Goal: Information Seeking & Learning: Check status

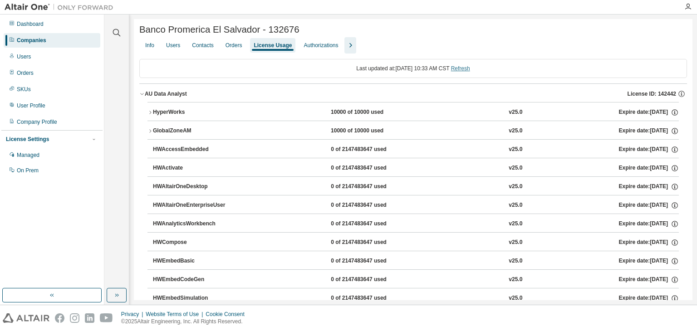
click at [464, 69] on link "Refresh" at bounding box center [460, 68] width 19 height 6
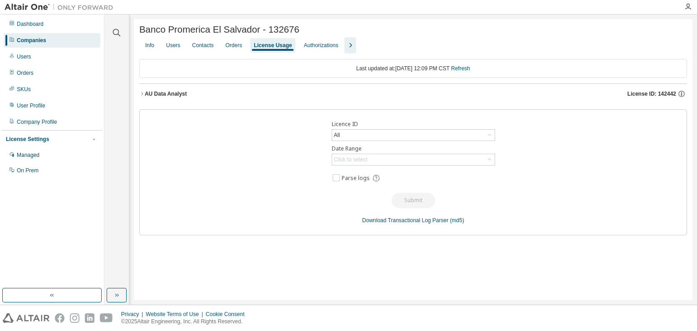
click at [185, 95] on div "AU Data Analyst" at bounding box center [166, 93] width 42 height 7
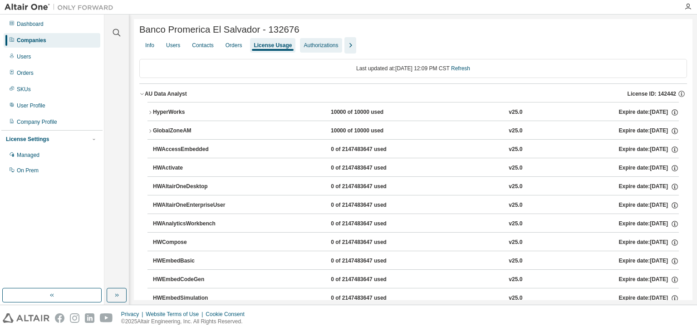
click at [307, 47] on div "Authorizations" at bounding box center [320, 45] width 34 height 7
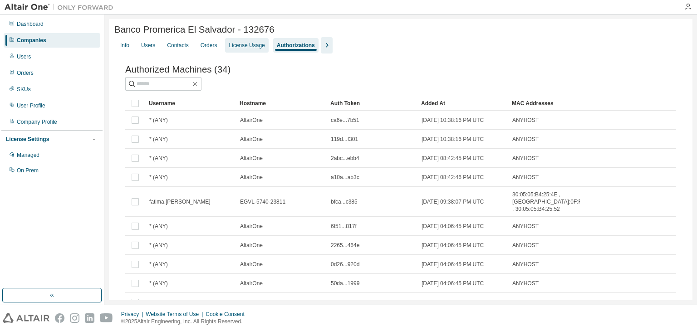
click at [245, 48] on div "License Usage" at bounding box center [247, 45] width 36 height 7
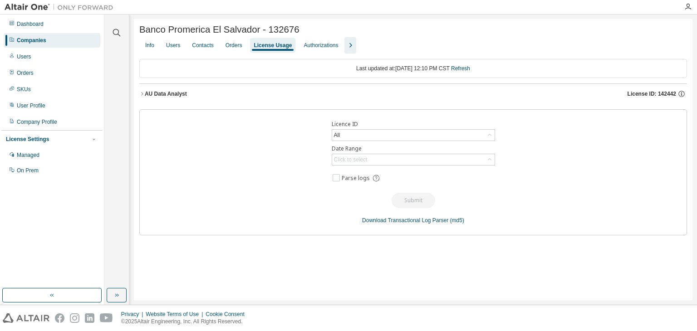
click at [171, 97] on div "AU Data Analyst" at bounding box center [166, 93] width 42 height 7
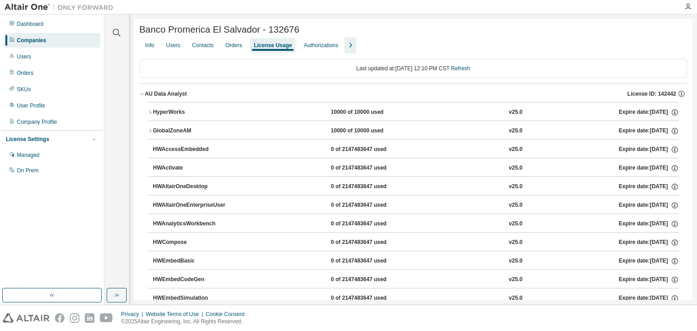
click at [151, 118] on button "HyperWorks 10000 of 10000 used v25.0 Expire date: [DATE]" at bounding box center [412, 112] width 531 height 20
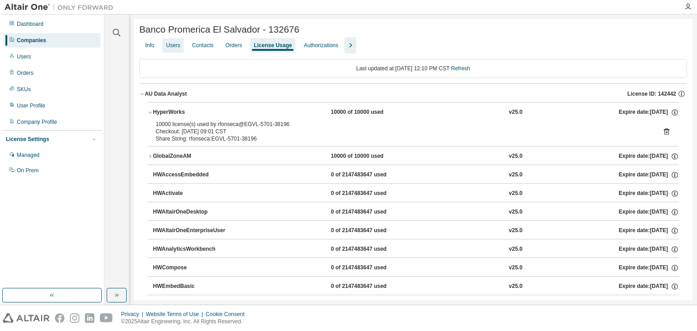
click at [176, 48] on div "Users" at bounding box center [173, 45] width 14 height 7
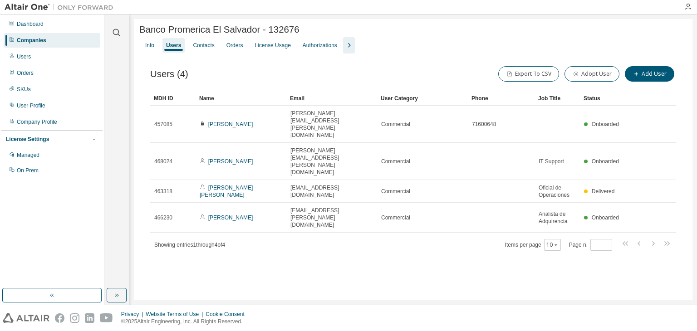
click at [246, 45] on div "Info Users Contacts Orders License Usage Authorizations" at bounding box center [412, 45] width 547 height 16
click at [258, 46] on div "License Usage" at bounding box center [272, 45] width 36 height 7
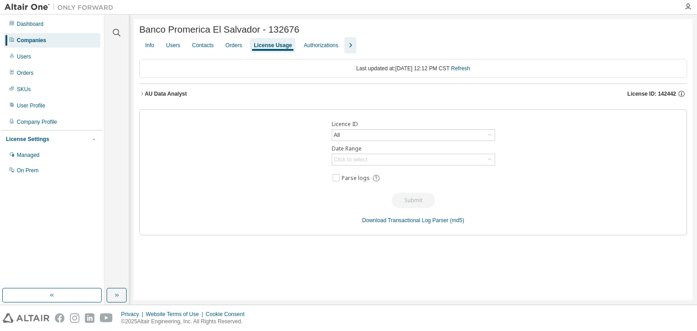
click at [181, 98] on div "AU Data Analyst" at bounding box center [166, 93] width 42 height 7
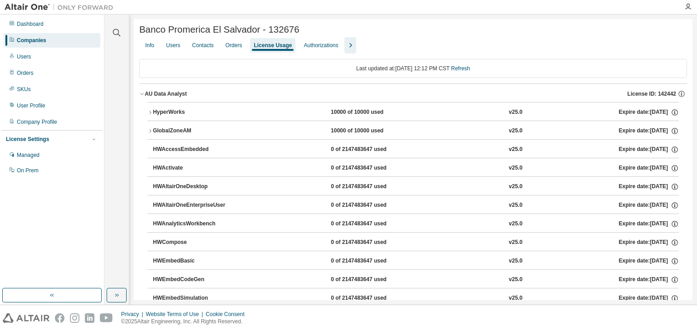
click at [149, 133] on icon "button" at bounding box center [149, 130] width 5 height 5
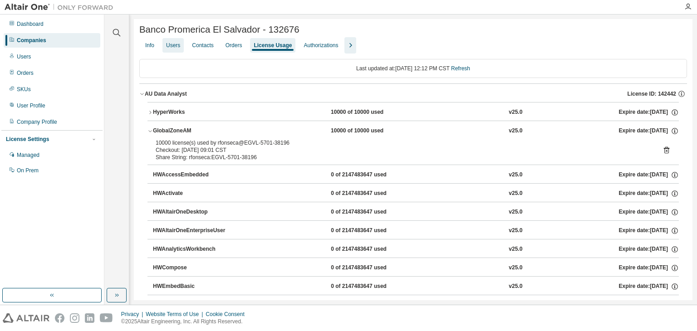
click at [169, 48] on div "Users" at bounding box center [173, 45] width 14 height 7
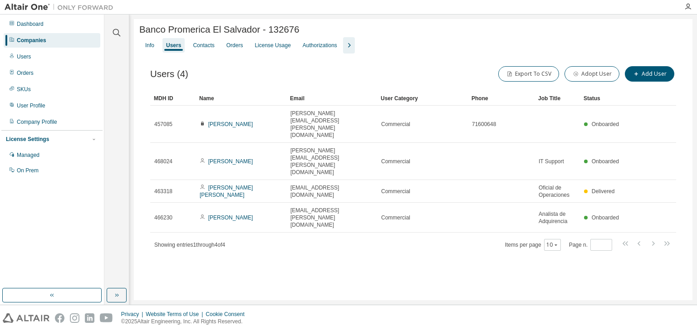
click at [246, 46] on div "Info Users Contacts Orders License Usage Authorizations" at bounding box center [412, 45] width 547 height 16
click at [256, 45] on div "License Usage" at bounding box center [272, 45] width 36 height 7
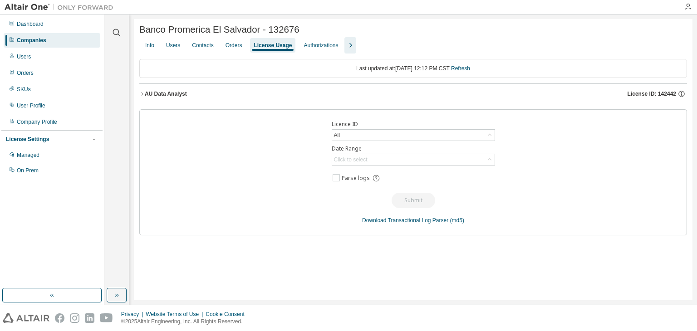
click at [154, 98] on div "AU Data Analyst" at bounding box center [166, 93] width 42 height 7
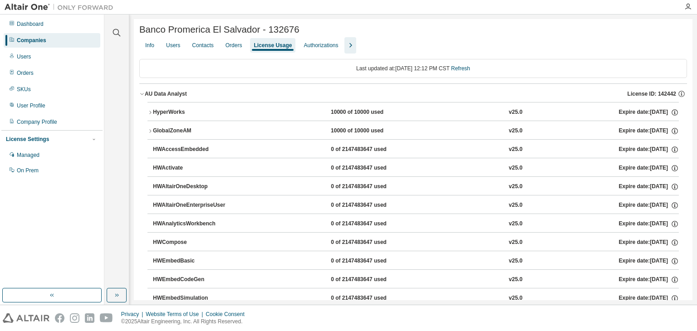
click at [144, 94] on icon "button" at bounding box center [141, 93] width 5 height 5
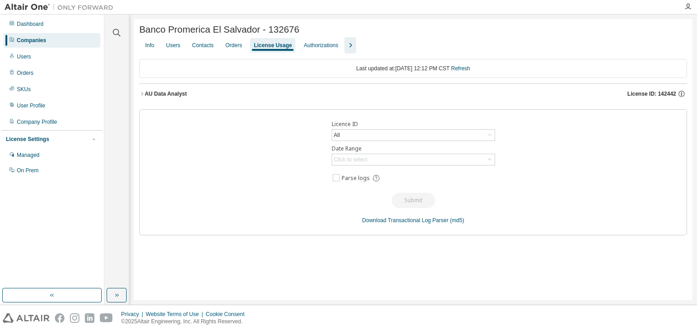
click at [144, 94] on icon "button" at bounding box center [141, 93] width 5 height 5
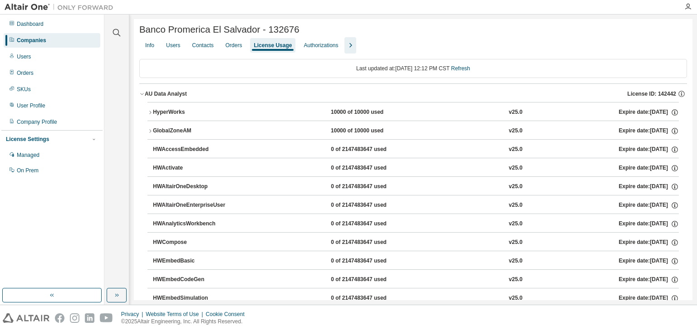
click at [151, 115] on icon "button" at bounding box center [149, 112] width 5 height 5
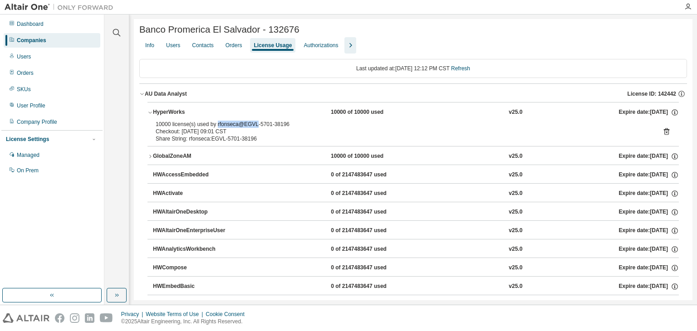
drag, startPoint x: 215, startPoint y: 125, endPoint x: 252, endPoint y: 129, distance: 36.9
click at [252, 128] on div "10000 license(s) used by rfonseca@EGVL-5701-38196" at bounding box center [402, 124] width 493 height 7
copy div "rfonseca@EGVL"
click at [143, 97] on icon "button" at bounding box center [141, 93] width 5 height 5
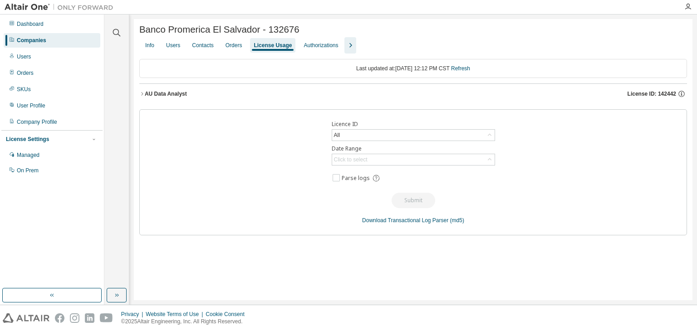
click at [143, 97] on icon "button" at bounding box center [141, 93] width 5 height 5
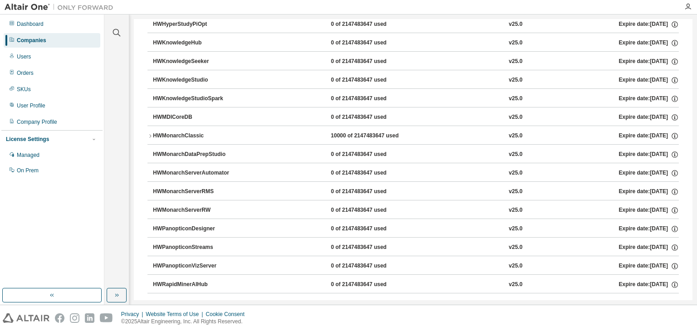
scroll to position [422, 0]
click at [149, 131] on button "HWMonarchClassic 10000 of 2147483647 used v25.0 Expire date: [DATE]" at bounding box center [412, 137] width 531 height 20
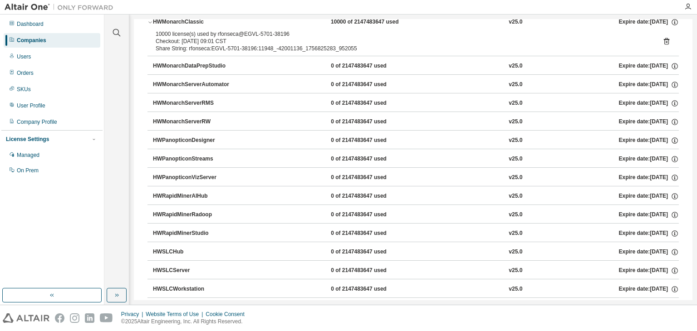
scroll to position [468, 0]
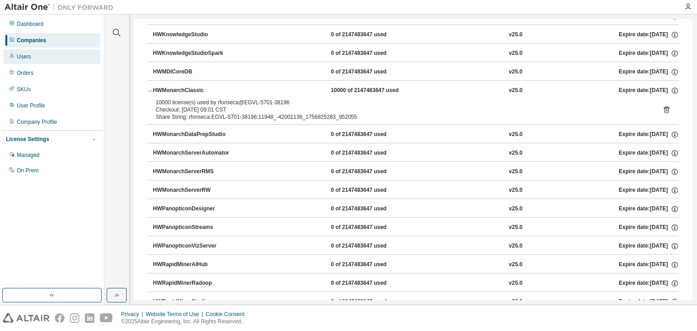
click at [51, 52] on div "Users" at bounding box center [52, 56] width 97 height 15
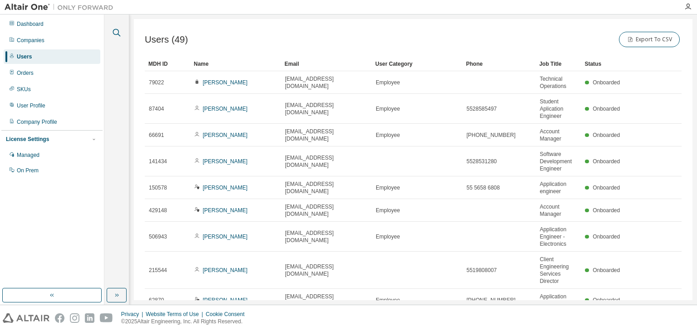
click at [114, 33] on icon "button" at bounding box center [116, 32] width 11 height 11
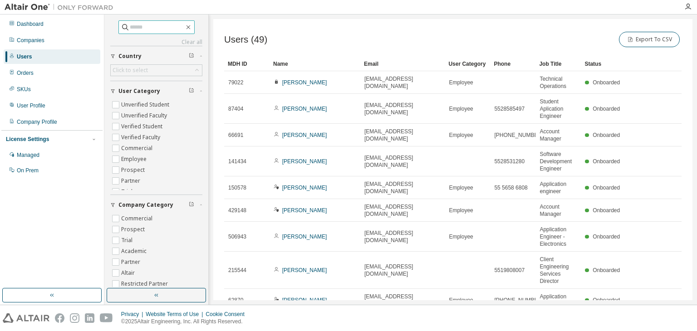
click at [138, 23] on input "text" at bounding box center [157, 27] width 54 height 9
paste input "**********"
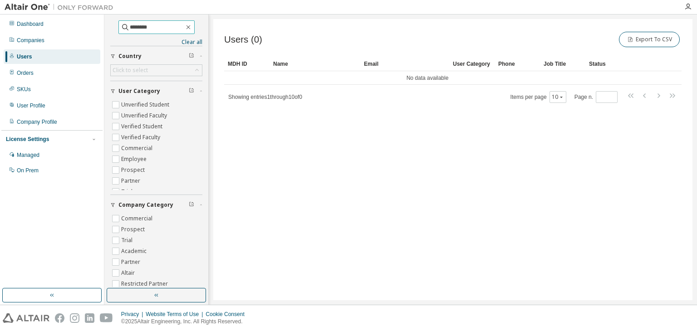
type input "********"
click at [50, 41] on div "Companies" at bounding box center [52, 40] width 97 height 15
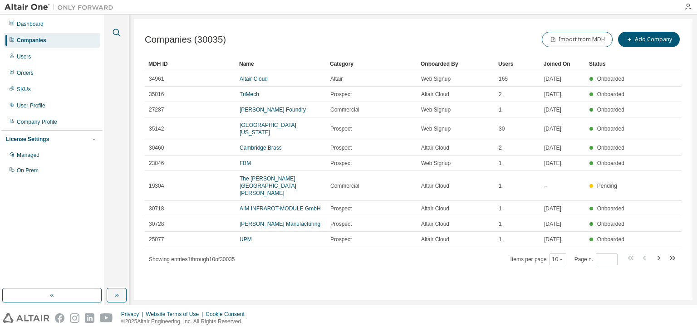
click at [111, 32] on icon "button" at bounding box center [116, 32] width 11 height 11
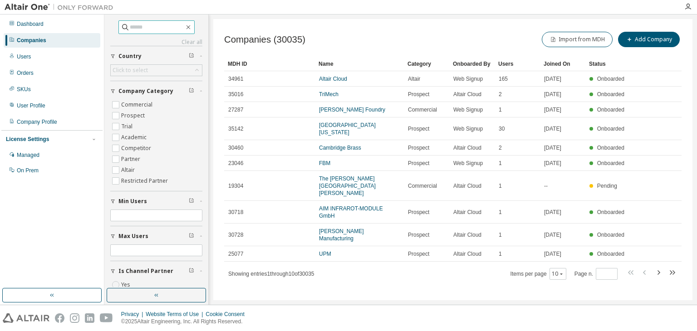
click at [137, 27] on input "text" at bounding box center [157, 27] width 54 height 9
type input "**********"
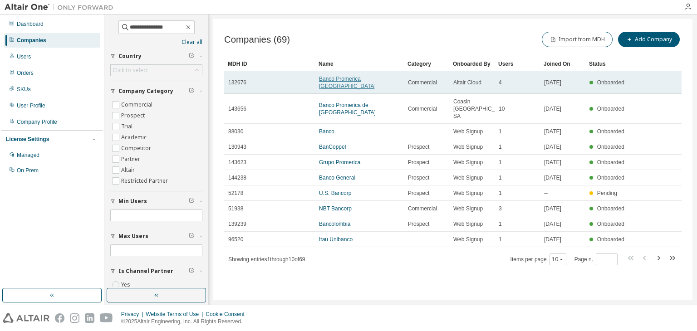
click at [367, 78] on link "Banco Promerica [GEOGRAPHIC_DATA]" at bounding box center [347, 83] width 57 height 14
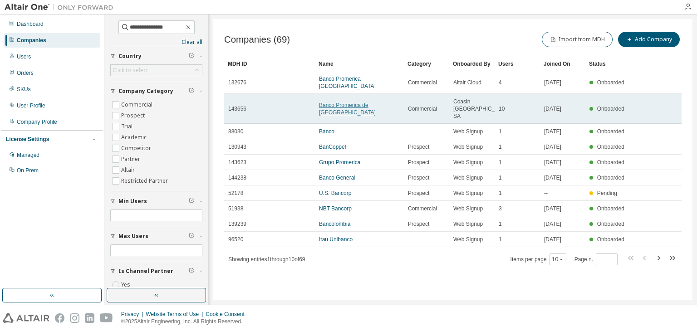
click at [341, 102] on link "Banco Promerica de [GEOGRAPHIC_DATA]" at bounding box center [347, 109] width 57 height 14
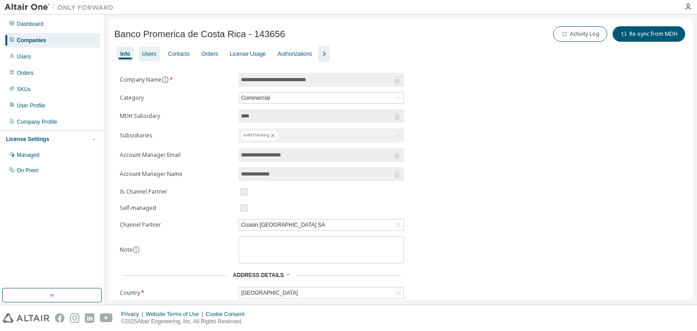
click at [152, 52] on div "Users" at bounding box center [149, 53] width 14 height 7
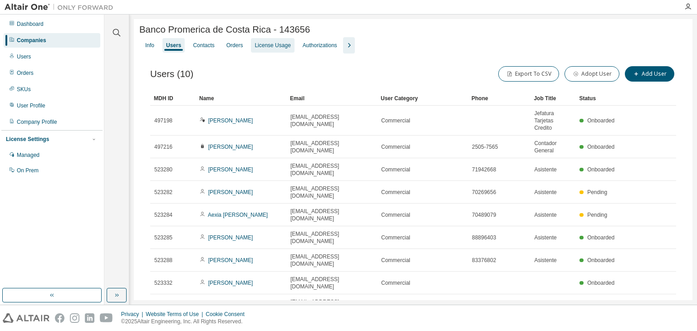
click at [267, 40] on div "License Usage" at bounding box center [272, 45] width 43 height 15
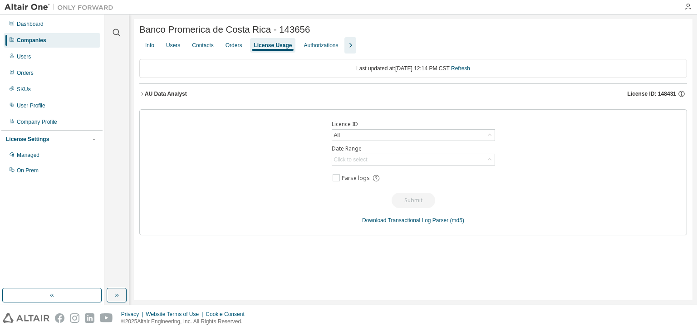
click at [180, 93] on div "AU Data Analyst" at bounding box center [166, 93] width 42 height 7
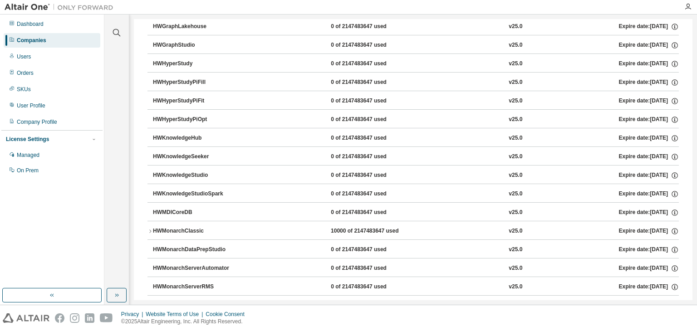
scroll to position [336, 0]
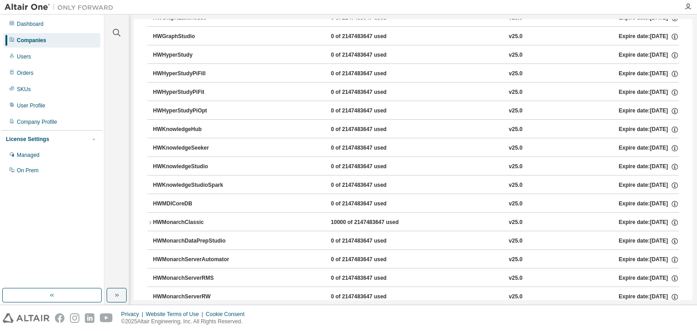
click at [167, 219] on div "HWMonarchClassic" at bounding box center [194, 223] width 82 height 8
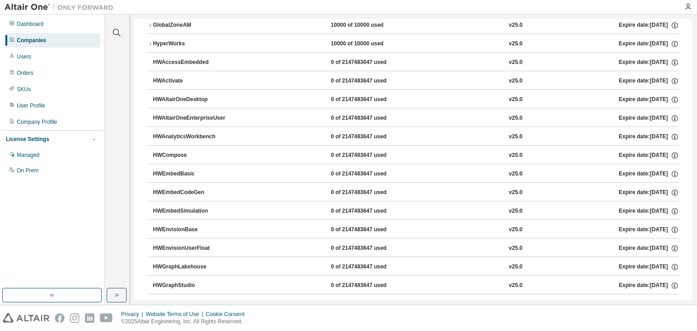
scroll to position [0, 0]
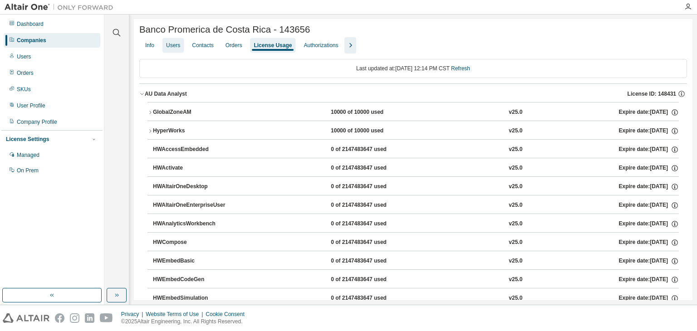
click at [171, 46] on div "Users" at bounding box center [173, 45] width 14 height 7
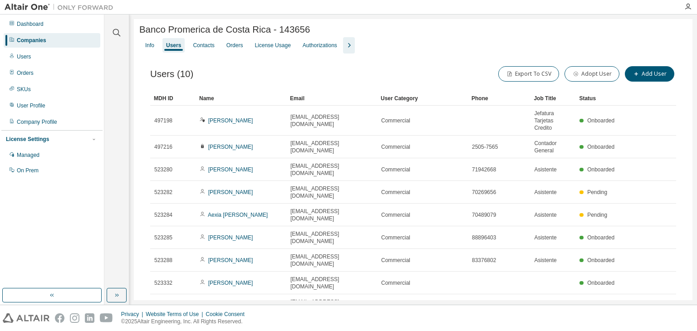
click at [58, 41] on div "Companies" at bounding box center [52, 40] width 97 height 15
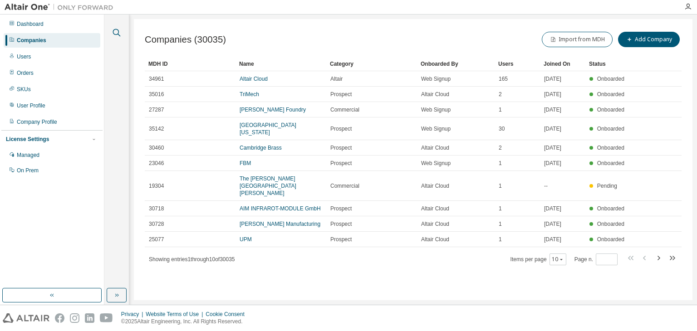
click at [116, 33] on icon "button" at bounding box center [116, 32] width 11 height 11
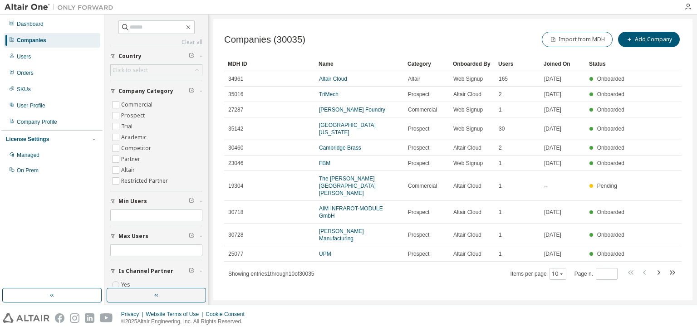
click at [138, 34] on div "Clear all Is Channel Partner Yes No Max Users Min Users Company Category Commer…" at bounding box center [156, 162] width 92 height 285
click at [138, 33] on span at bounding box center [156, 27] width 76 height 14
click at [140, 24] on input "text" at bounding box center [157, 27] width 54 height 9
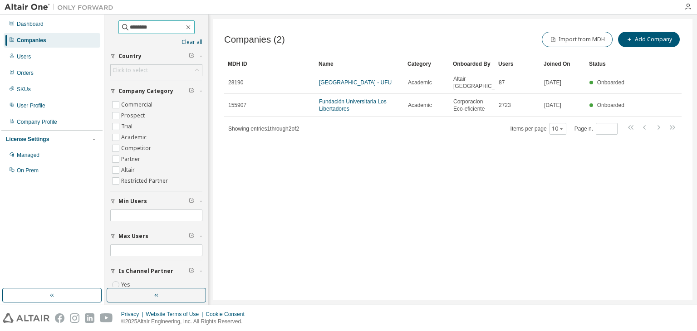
drag, startPoint x: 151, startPoint y: 26, endPoint x: 108, endPoint y: 26, distance: 42.2
click at [108, 26] on div "******** Clear all Is Channel Partner Yes No Max Users Min Users Company Catego…" at bounding box center [156, 151] width 101 height 271
type input "**********"
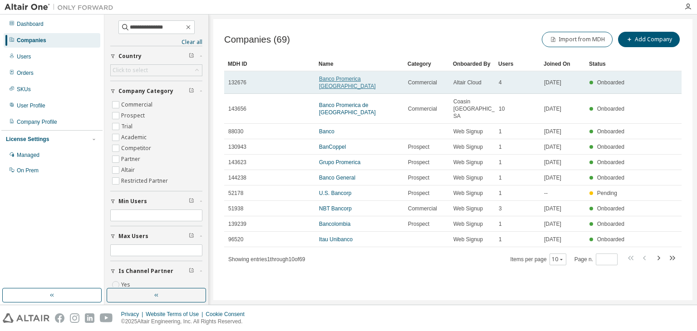
click at [376, 76] on link "Banco Promerica [GEOGRAPHIC_DATA]" at bounding box center [347, 83] width 57 height 14
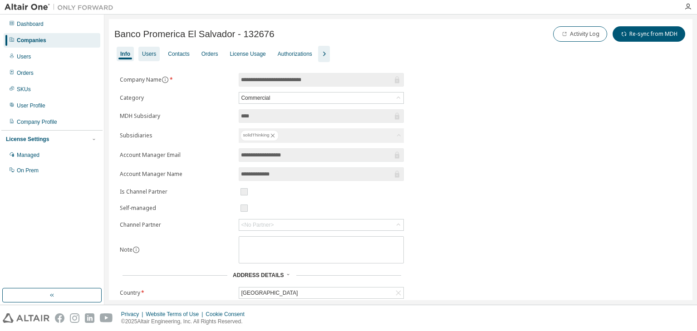
click at [151, 55] on div "Users" at bounding box center [149, 53] width 14 height 7
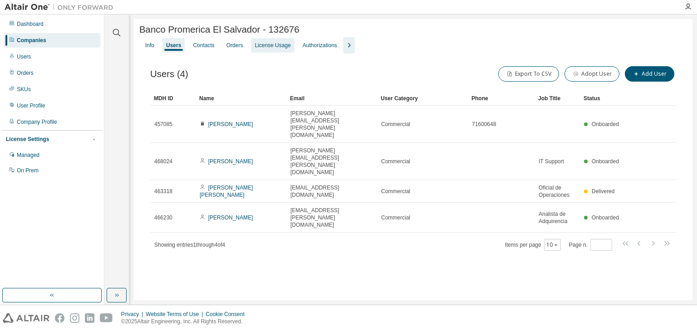
click at [265, 51] on div "License Usage" at bounding box center [272, 45] width 43 height 15
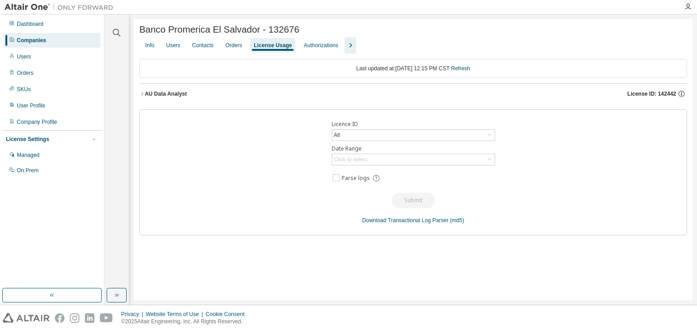
click at [183, 97] on div "AU Data Analyst" at bounding box center [166, 93] width 42 height 7
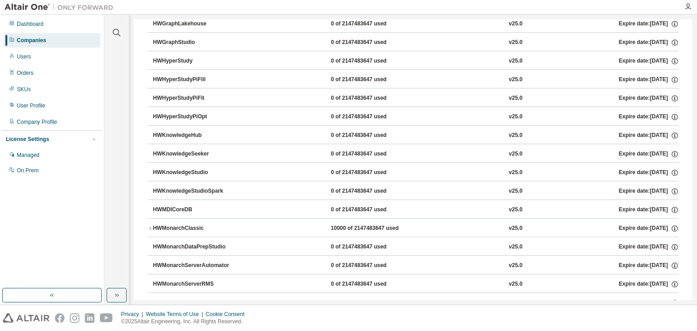
scroll to position [370, 0]
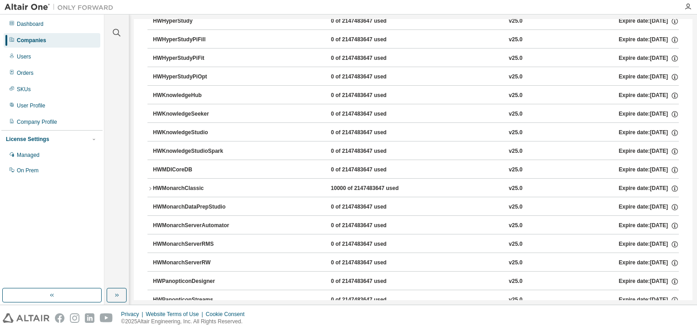
click at [185, 186] on div "HWMonarchClassic" at bounding box center [194, 189] width 82 height 8
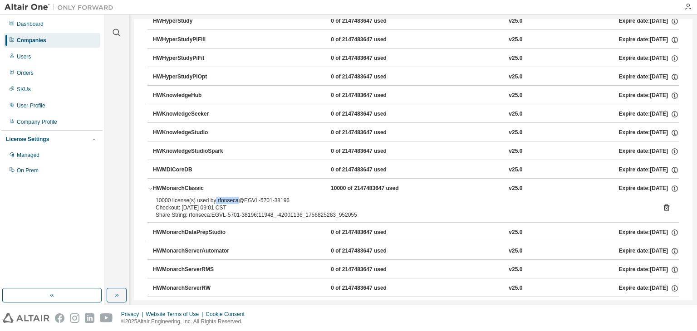
drag, startPoint x: 213, startPoint y: 199, endPoint x: 236, endPoint y: 200, distance: 23.1
click at [236, 200] on div "10000 license(s) used by rfonseca@EGVL-5701-38196" at bounding box center [402, 200] width 493 height 7
click at [307, 204] on div "Checkout: [DATE] 09:01 CST" at bounding box center [402, 207] width 493 height 7
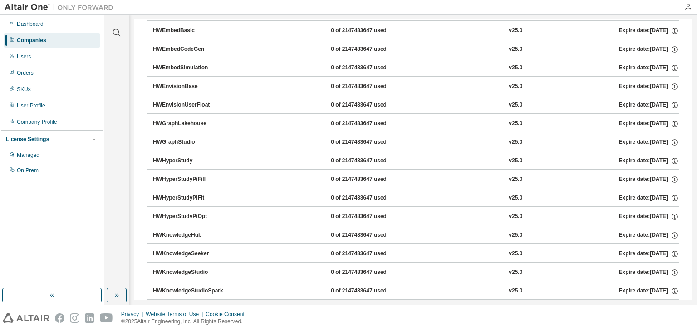
scroll to position [0, 0]
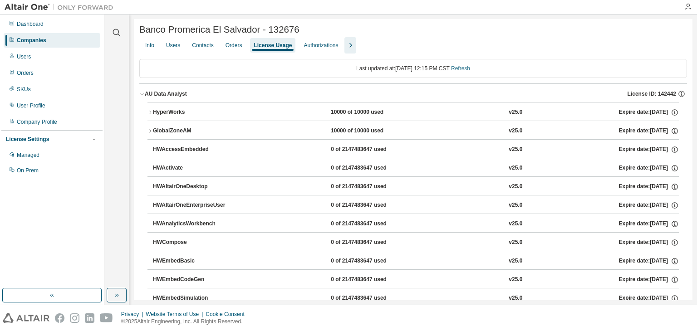
click at [462, 68] on link "Refresh" at bounding box center [460, 68] width 19 height 6
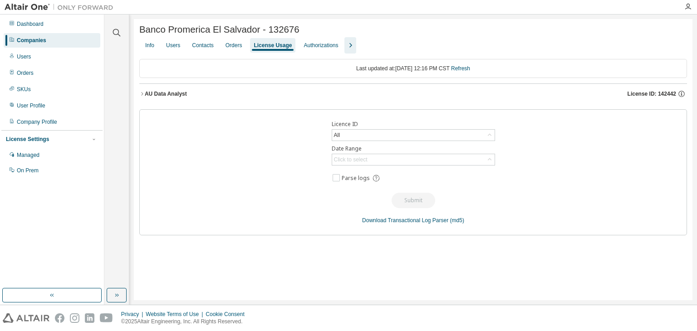
click at [167, 93] on div "AU Data Analyst" at bounding box center [166, 93] width 42 height 7
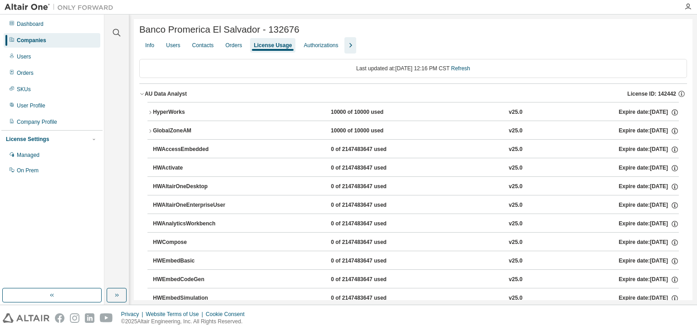
click at [149, 134] on icon "button" at bounding box center [149, 130] width 5 height 5
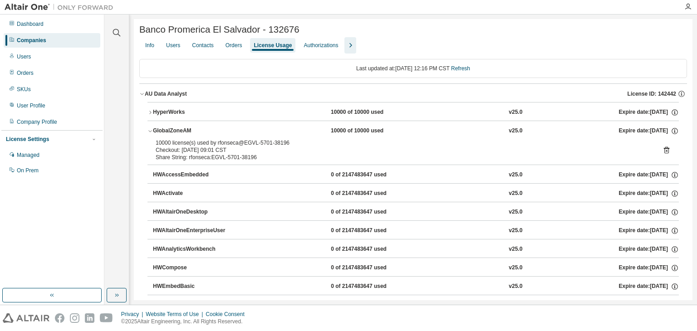
click at [149, 134] on icon "button" at bounding box center [149, 130] width 5 height 5
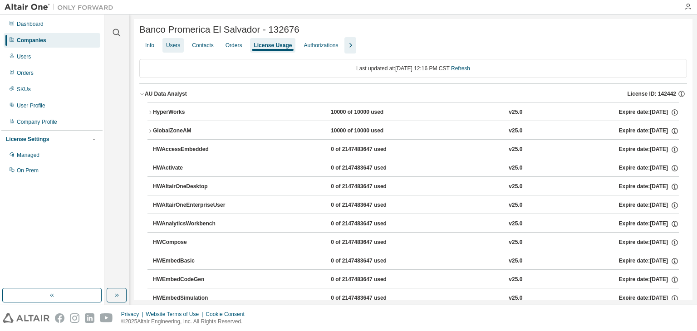
click at [176, 45] on div "Users" at bounding box center [173, 45] width 14 height 7
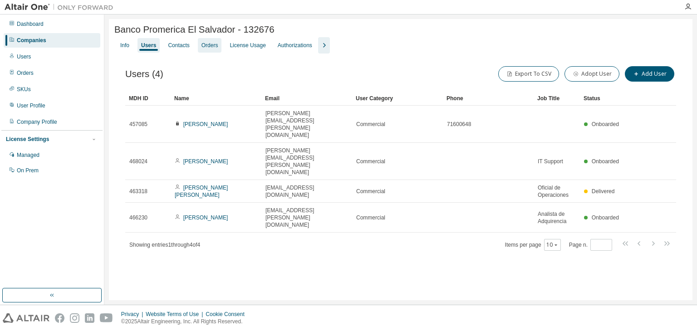
click at [198, 49] on div "Info Users Contacts Orders License Usage Authorizations" at bounding box center [400, 45] width 572 height 16
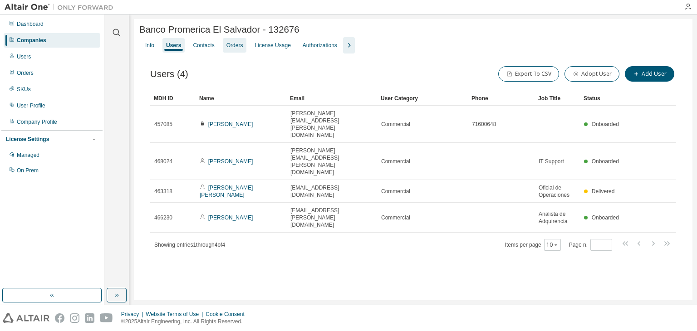
click at [198, 49] on div "Contacts" at bounding box center [203, 45] width 21 height 7
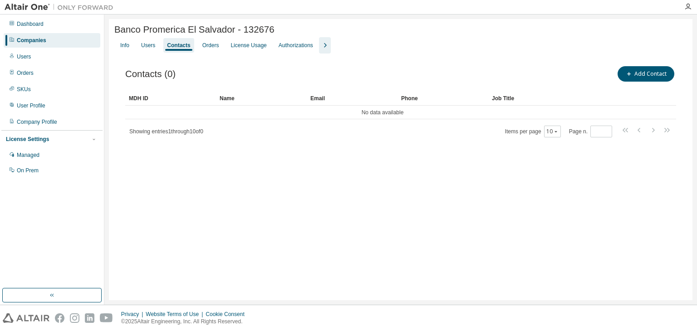
click at [179, 49] on div "Contacts" at bounding box center [178, 45] width 23 height 7
click at [146, 44] on div "Users" at bounding box center [148, 45] width 14 height 7
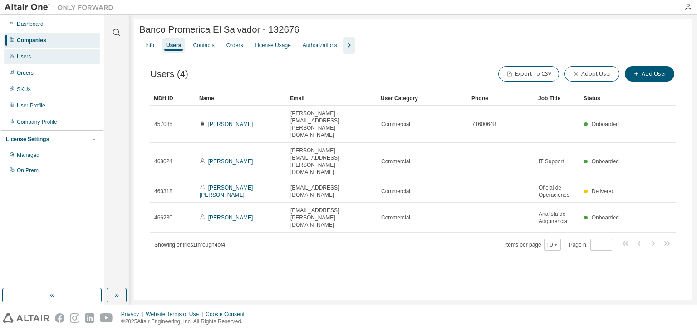
click at [50, 55] on div "Users" at bounding box center [52, 56] width 97 height 15
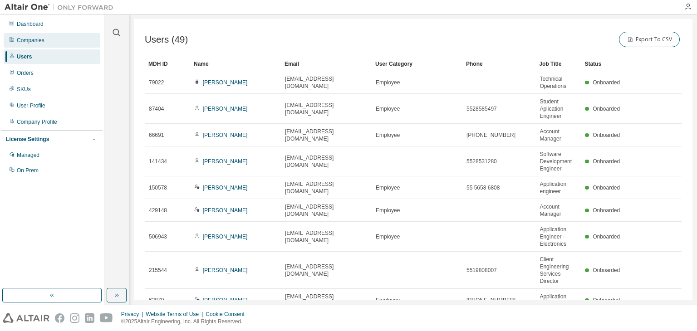
click at [56, 36] on div "Companies" at bounding box center [52, 40] width 97 height 15
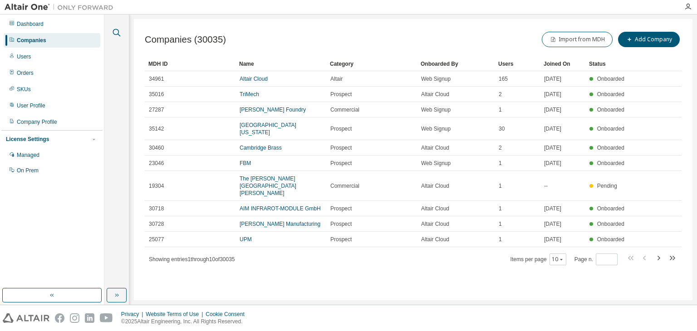
click at [116, 34] on icon "button" at bounding box center [117, 33] width 8 height 8
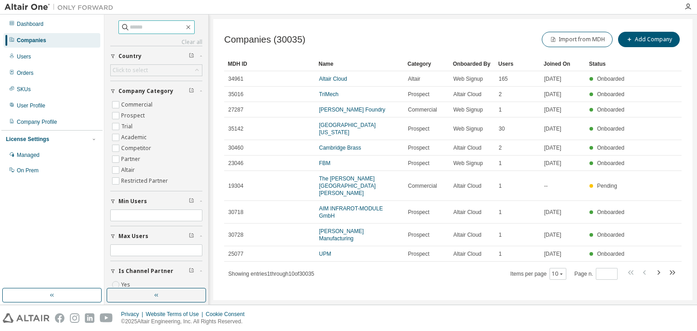
click at [131, 31] on span at bounding box center [156, 27] width 76 height 14
click at [136, 29] on input "text" at bounding box center [157, 27] width 54 height 9
type input "**********"
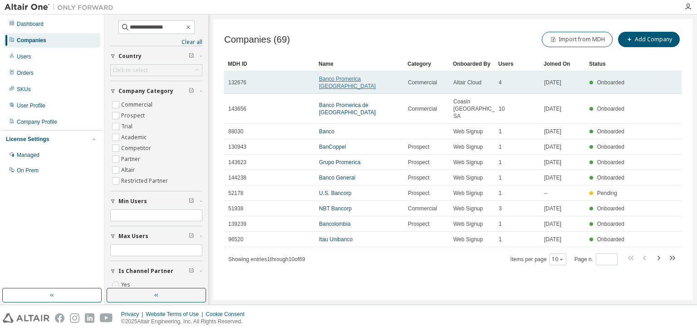
click at [350, 77] on link "Banco Promerica [GEOGRAPHIC_DATA]" at bounding box center [347, 83] width 57 height 14
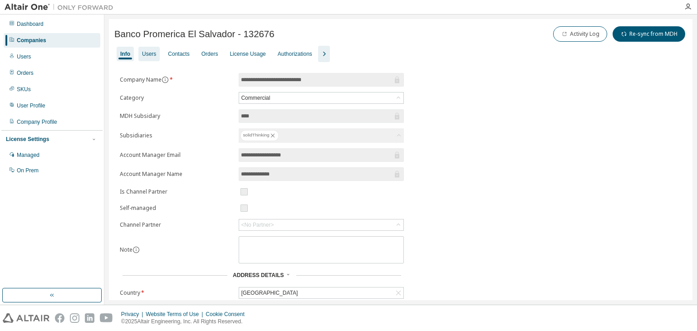
click at [152, 54] on div "Users" at bounding box center [149, 53] width 14 height 7
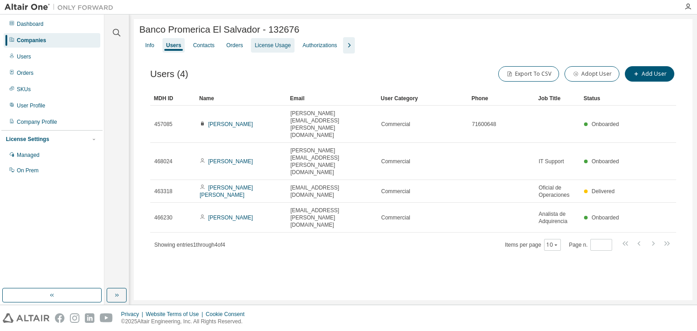
click at [256, 49] on div "License Usage" at bounding box center [272, 45] width 36 height 7
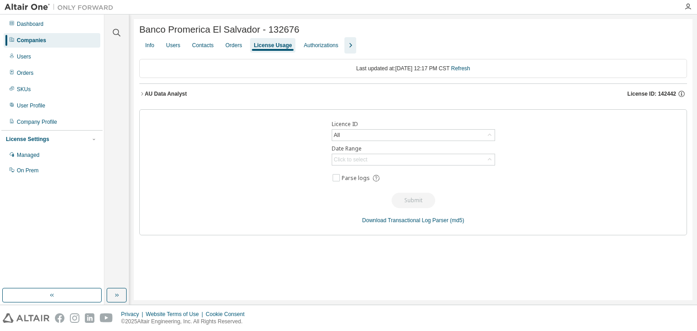
click at [350, 43] on icon "button" at bounding box center [350, 45] width 11 height 11
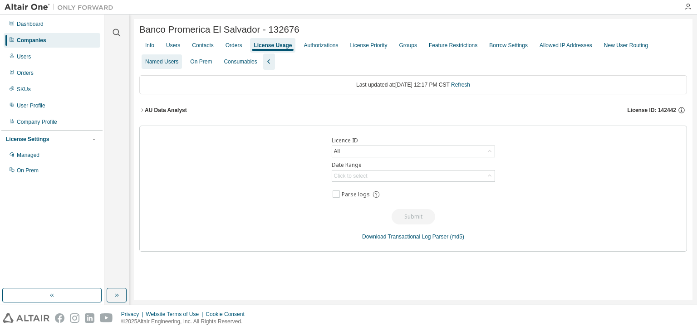
click at [166, 64] on div "Named Users" at bounding box center [161, 61] width 33 height 7
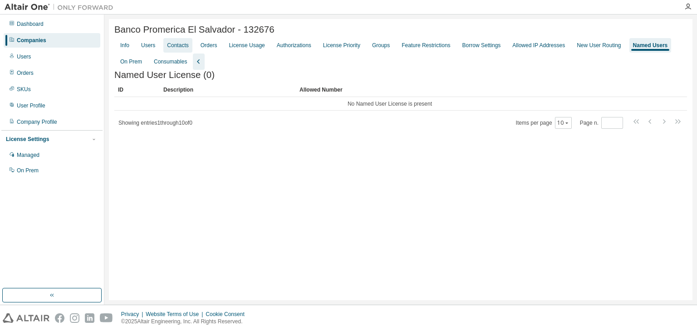
click at [173, 44] on div "Contacts" at bounding box center [177, 45] width 21 height 7
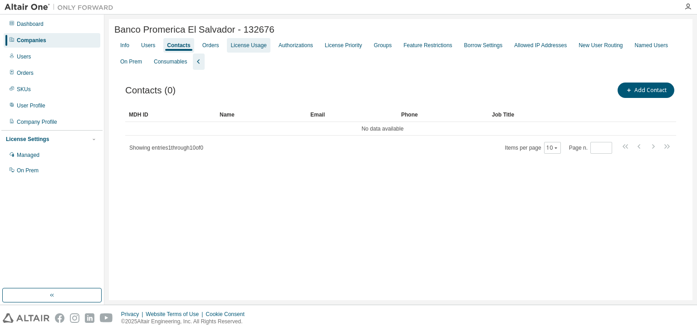
click at [252, 48] on div "License Usage" at bounding box center [248, 45] width 36 height 7
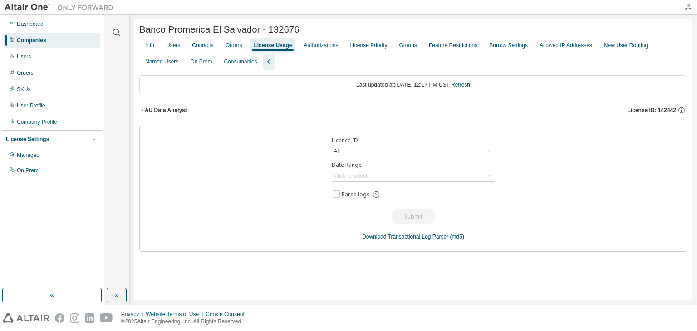
click at [142, 116] on button "AU Data Analyst License ID: 142442" at bounding box center [412, 110] width 547 height 20
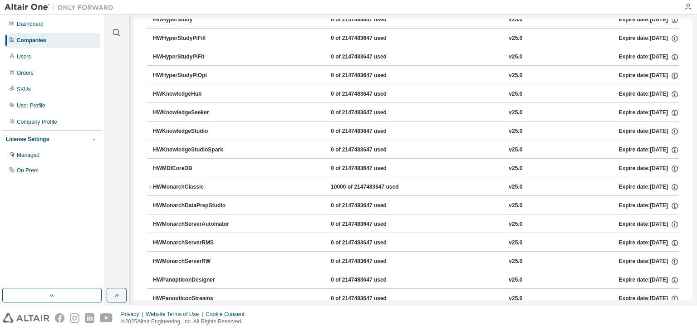
scroll to position [422, 0]
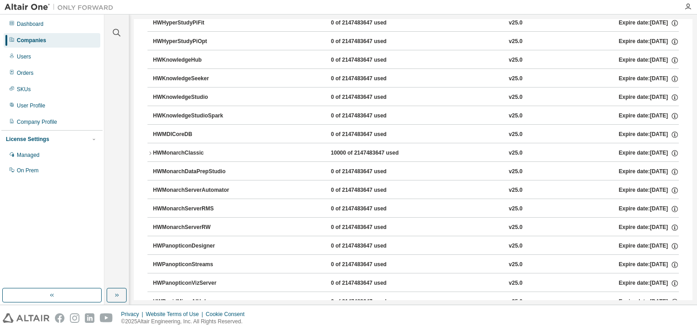
click at [190, 153] on div "HWMonarchClassic" at bounding box center [194, 153] width 82 height 8
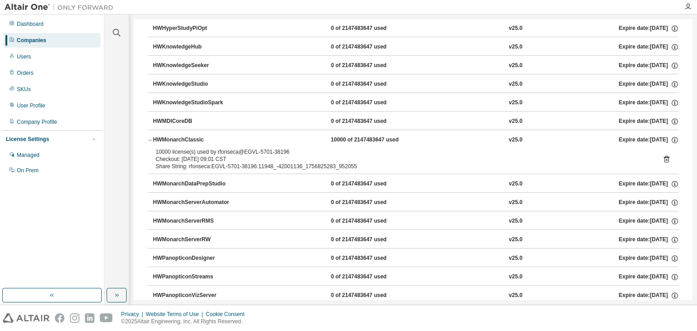
scroll to position [454, 0]
